Goal: Task Accomplishment & Management: Manage account settings

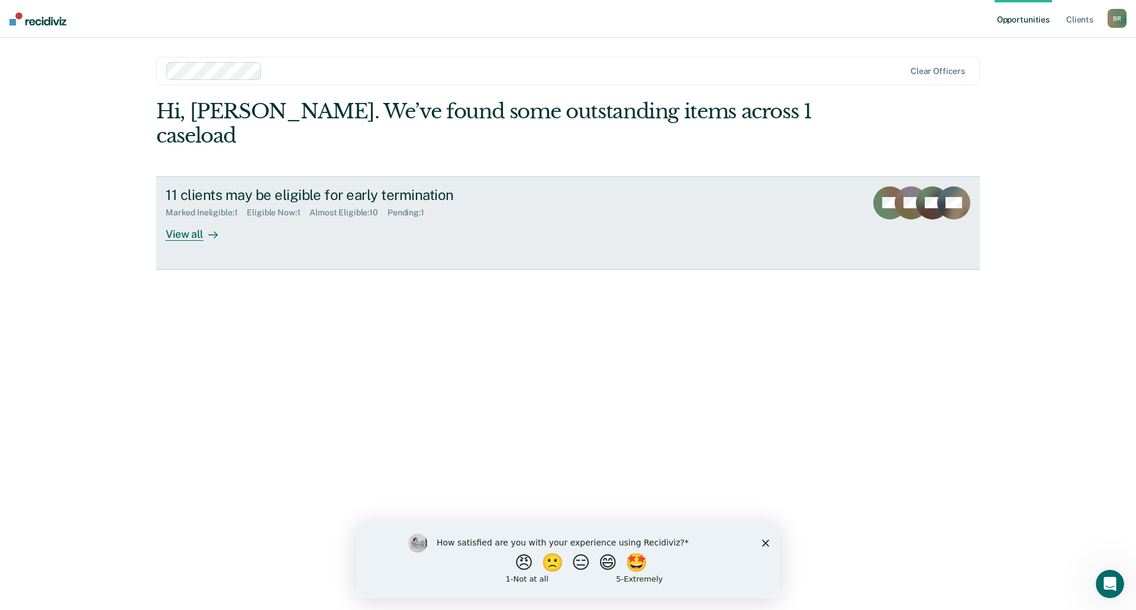
click at [216, 230] on icon at bounding box center [212, 234] width 9 height 9
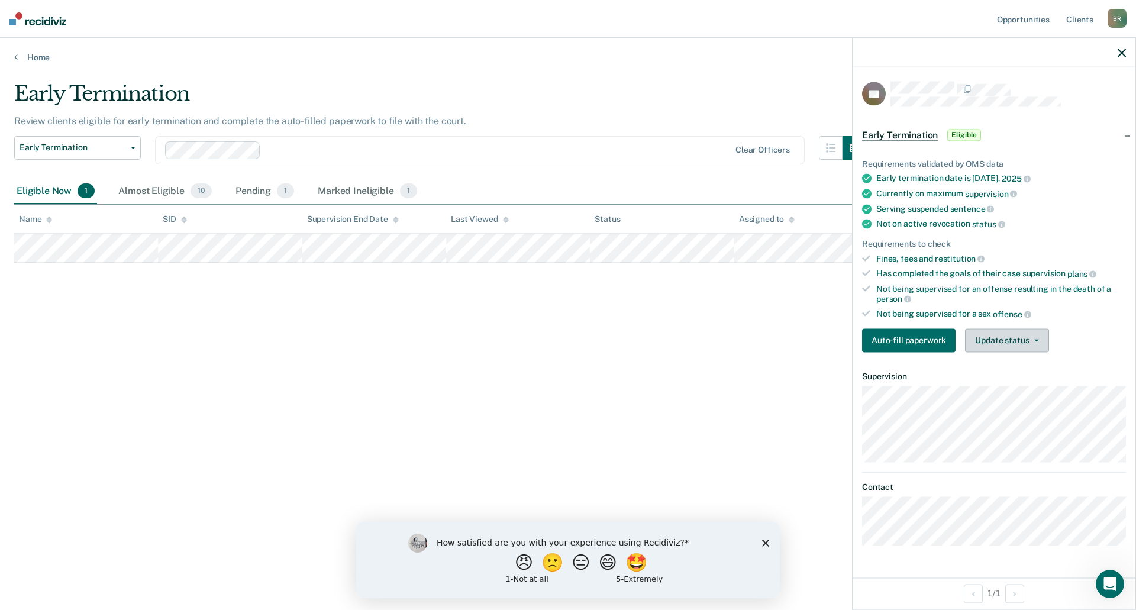
click at [988, 329] on button "Update status" at bounding box center [1006, 340] width 83 height 24
click at [1008, 383] on button "Mark Ineligible" at bounding box center [1022, 387] width 114 height 19
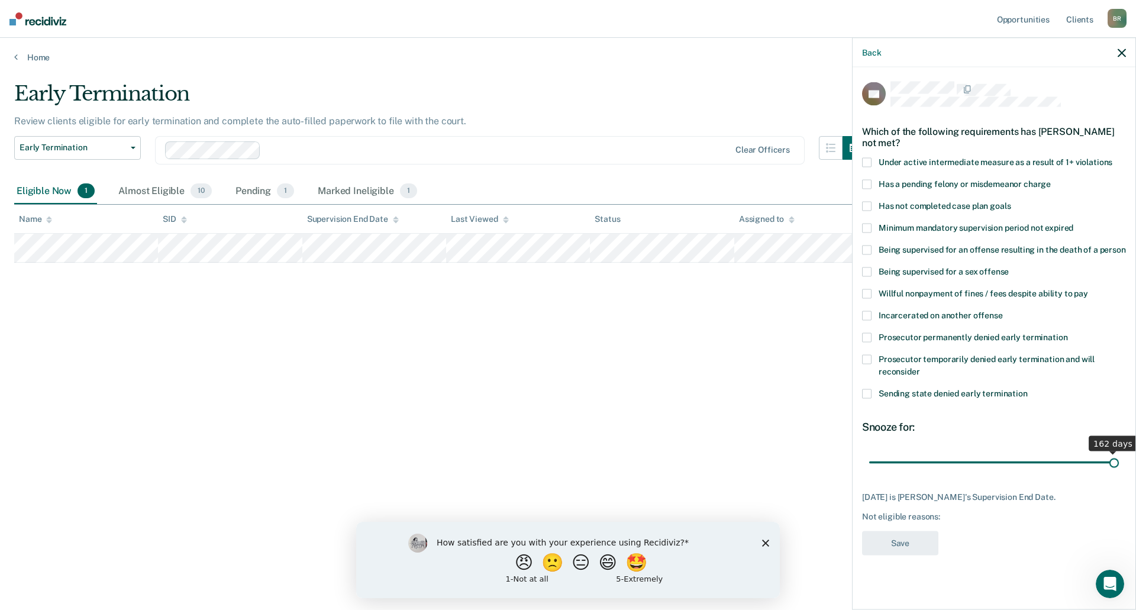
drag, startPoint x: 920, startPoint y: 466, endPoint x: 1136, endPoint y: 449, distance: 216.7
type input "162"
click at [1119, 452] on input "range" at bounding box center [994, 462] width 250 height 21
click at [868, 204] on span at bounding box center [866, 206] width 9 height 9
click at [1011, 202] on input "Has not completed case plan goals" at bounding box center [1011, 202] width 0 height 0
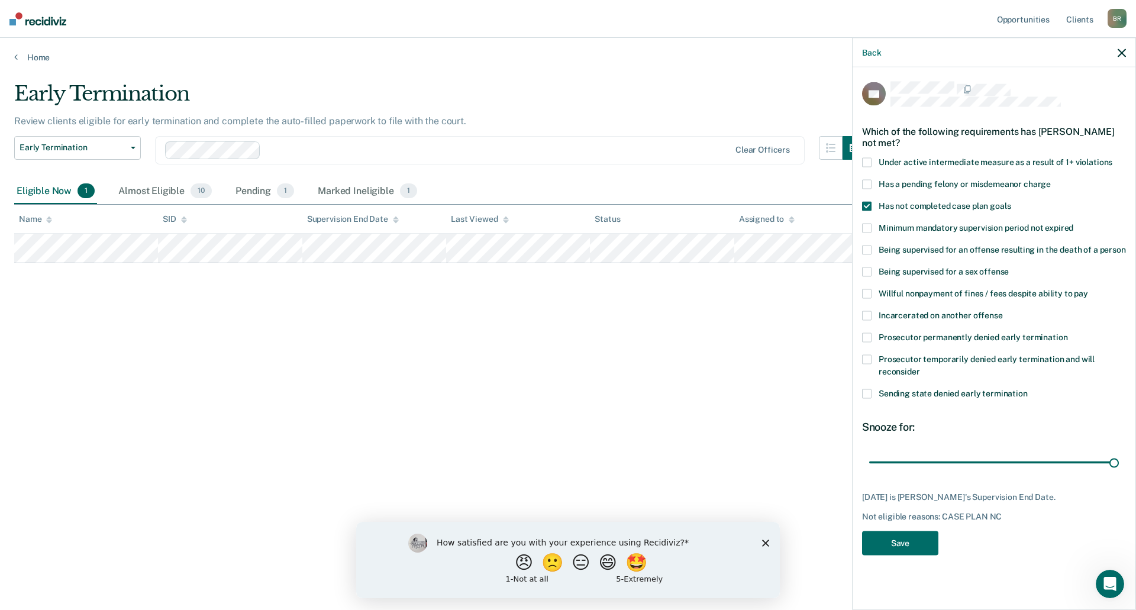
click at [864, 162] on span at bounding box center [866, 162] width 9 height 9
click at [1113, 158] on input "Under active intermediate measure as a result of 1+ violations" at bounding box center [1113, 158] width 0 height 0
click at [909, 541] on button "Save" at bounding box center [900, 543] width 76 height 24
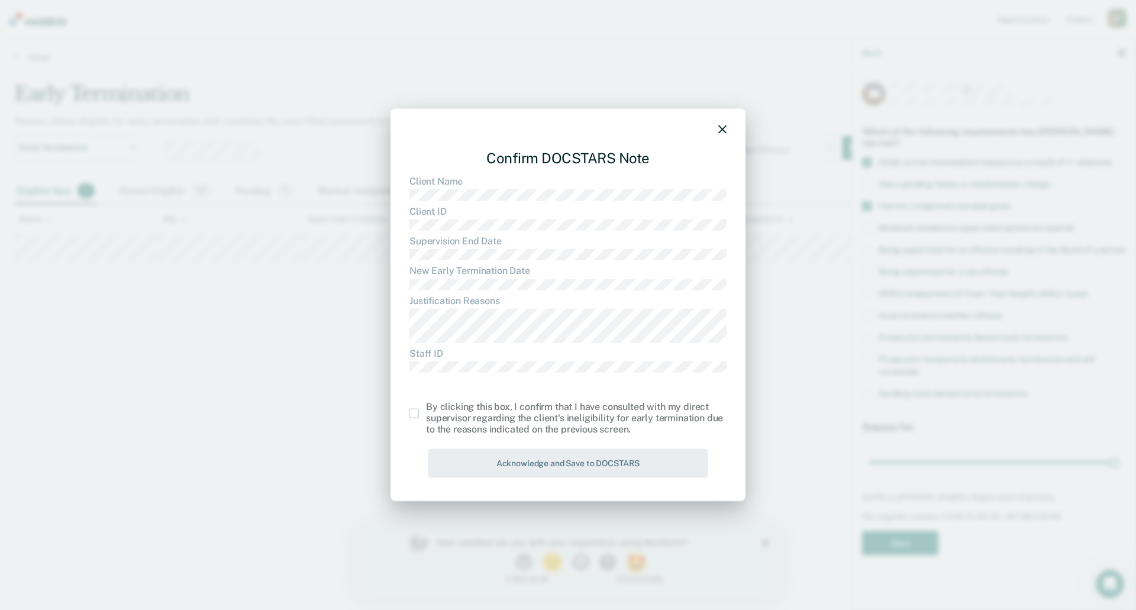
click at [411, 412] on span at bounding box center [414, 412] width 9 height 9
click at [426, 408] on input "checkbox" at bounding box center [426, 408] width 0 height 0
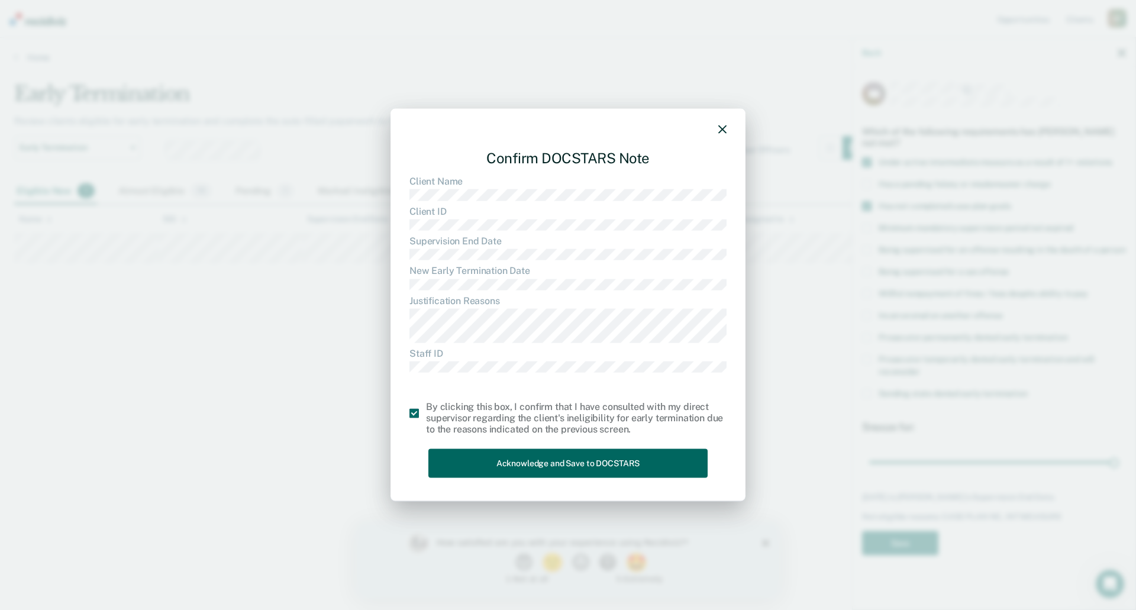
click at [547, 453] on button "Acknowledge and Save to DOCSTARS" at bounding box center [567, 463] width 279 height 29
